Goal: Task Accomplishment & Management: Use online tool/utility

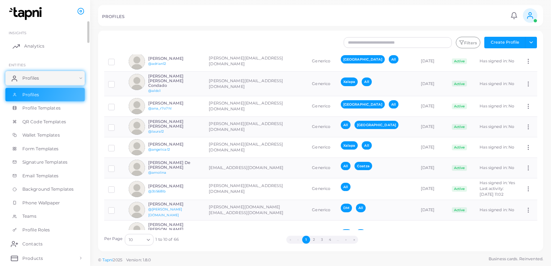
click at [38, 48] on span "Analytics" at bounding box center [34, 46] width 20 height 6
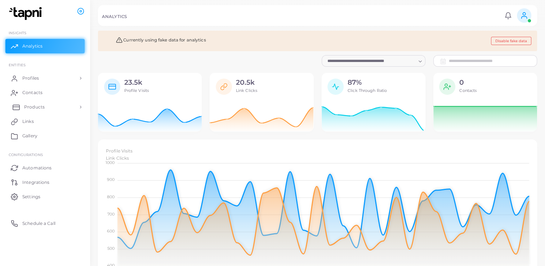
click at [36, 104] on span "Products" at bounding box center [34, 107] width 21 height 6
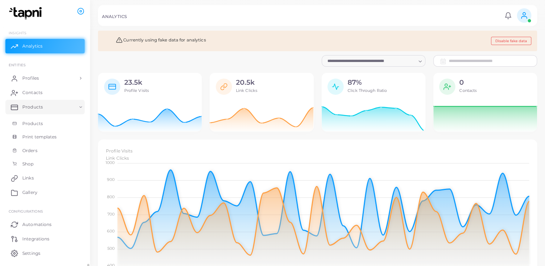
scroll to position [20, 0]
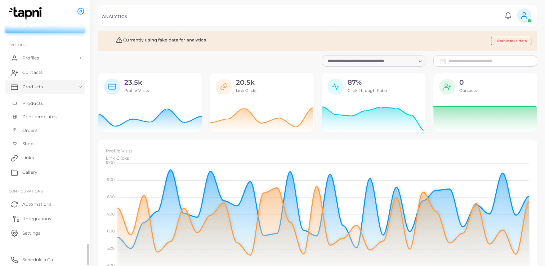
click at [43, 220] on span "Integrations" at bounding box center [37, 218] width 27 height 6
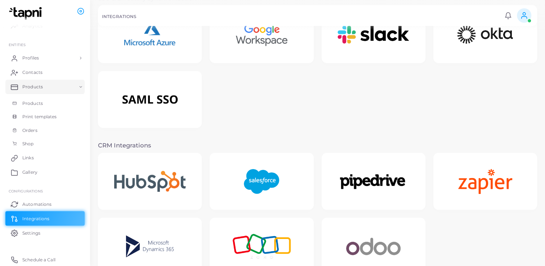
scroll to position [36, 0]
click at [249, 177] on img at bounding box center [261, 181] width 55 height 45
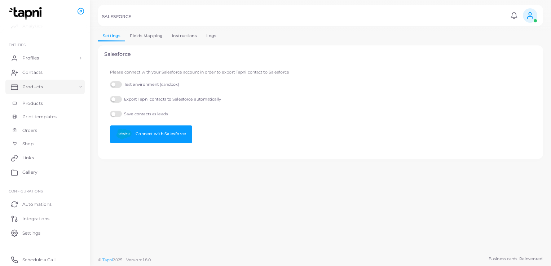
click at [113, 84] on label "Test environment (sandbox)" at bounding box center [144, 84] width 69 height 7
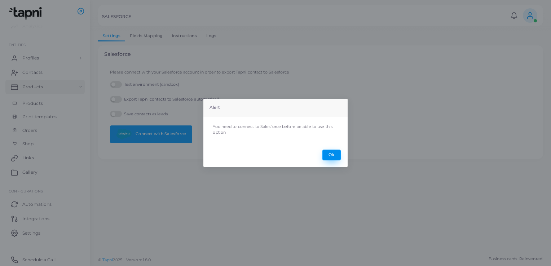
click at [336, 156] on button "Ok" at bounding box center [331, 155] width 18 height 11
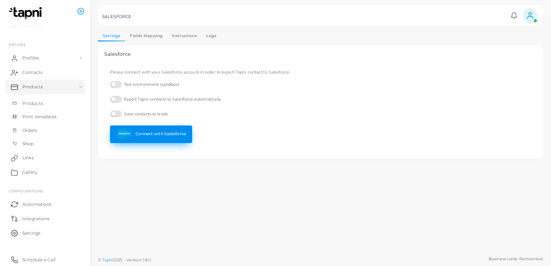
click at [138, 135] on link "Connect with Salesforce" at bounding box center [151, 134] width 82 height 18
